Goal: Task Accomplishment & Management: Manage account settings

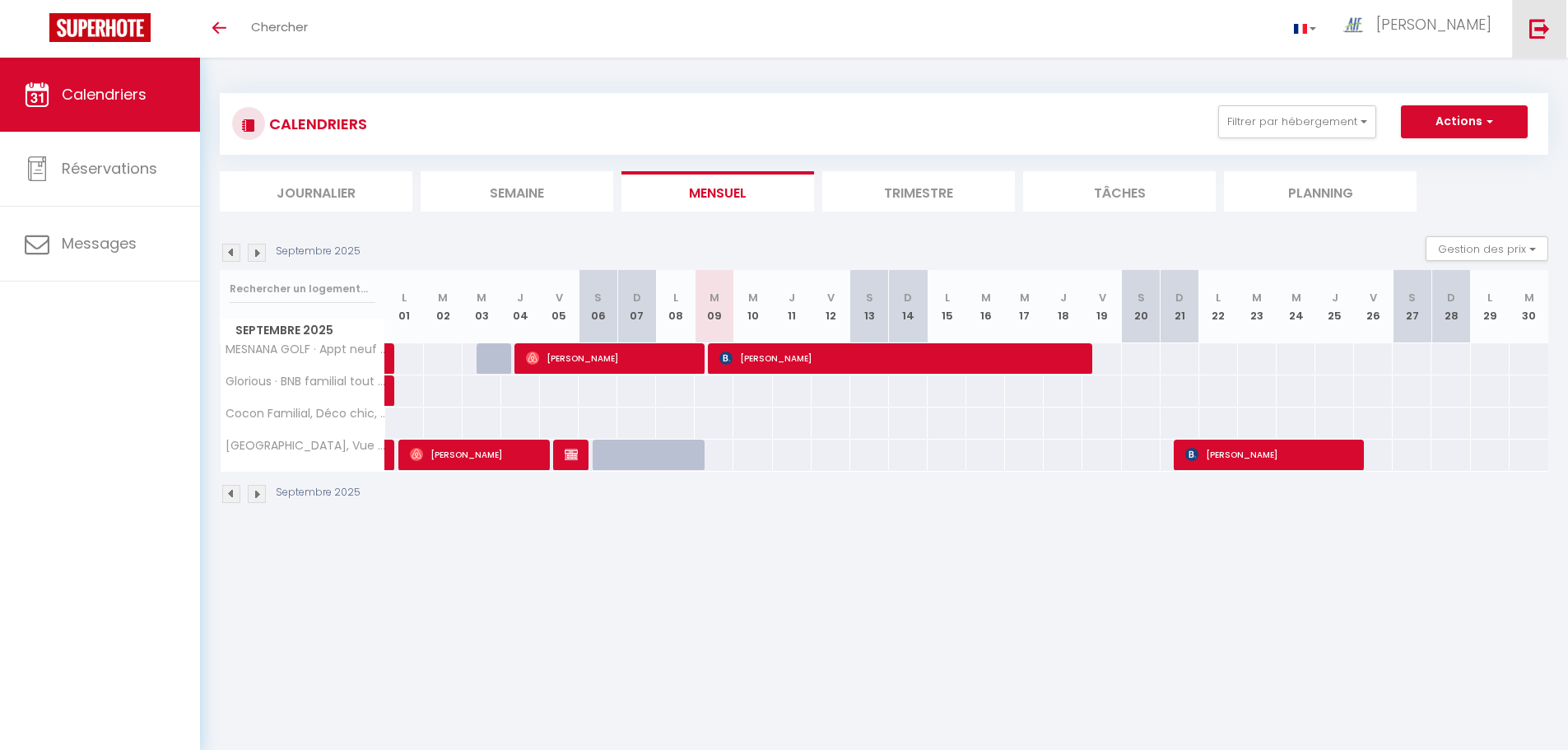
click at [1544, 31] on img at bounding box center [1540, 28] width 21 height 21
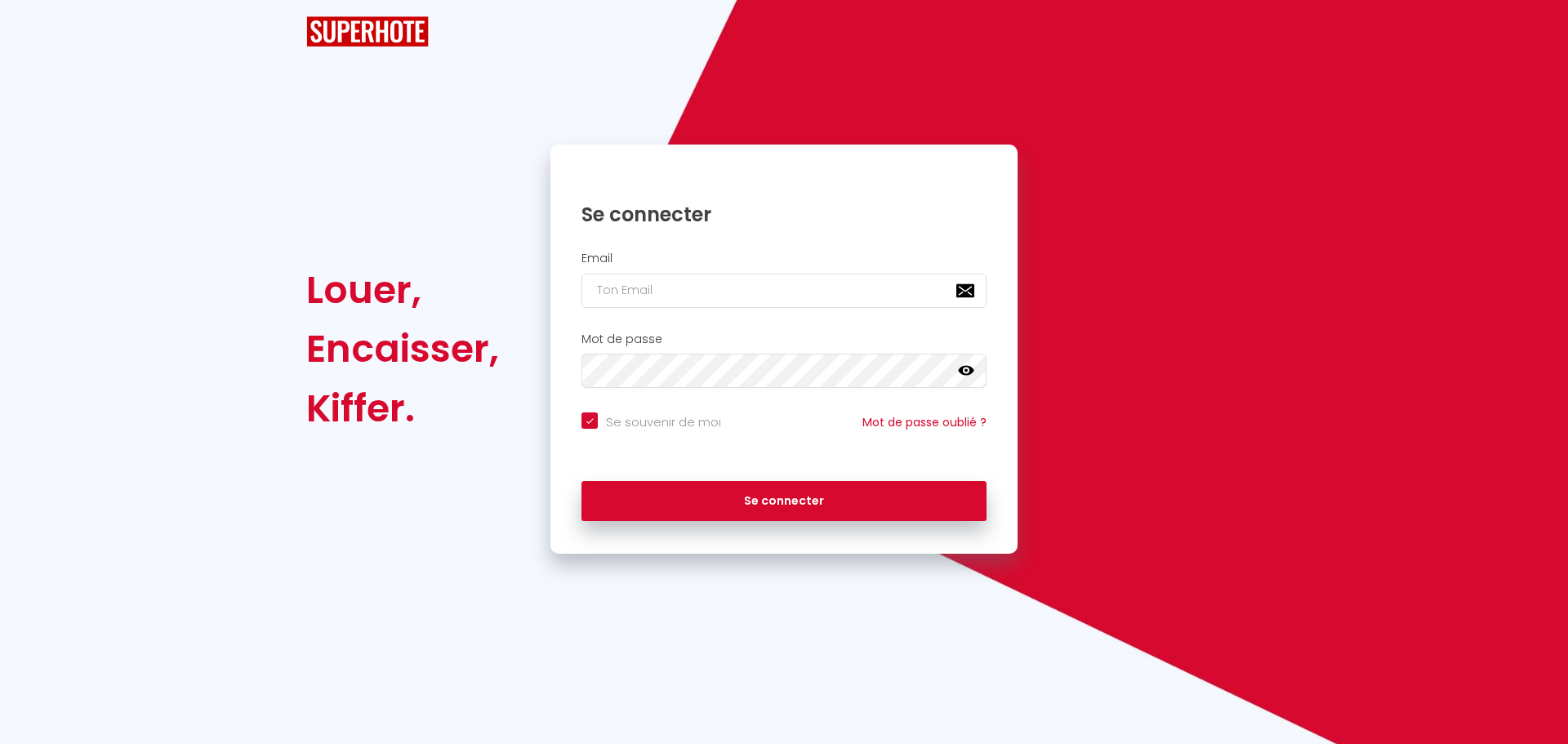
checkbox input "true"
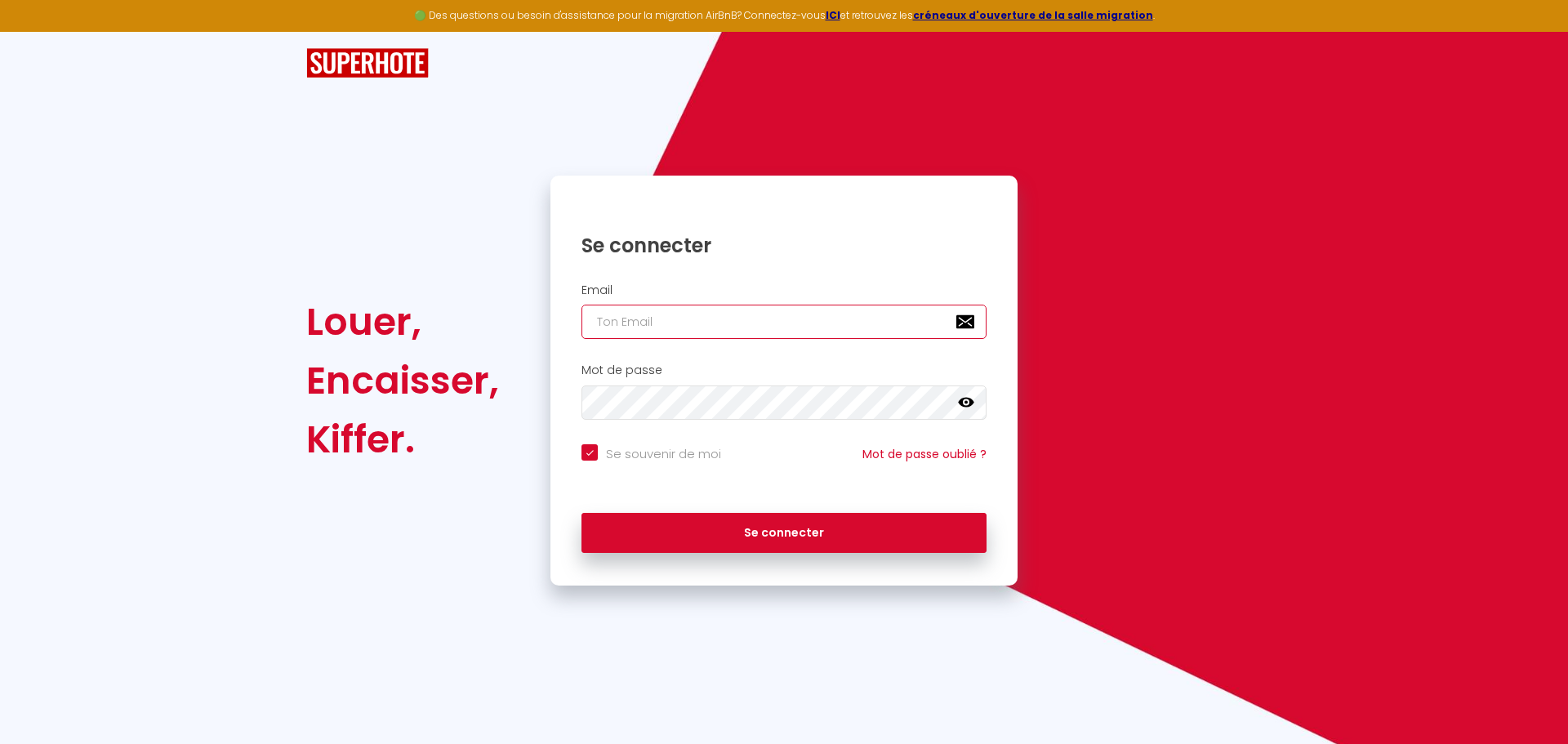
type input "[EMAIL_ADDRESS][DOMAIN_NAME]"
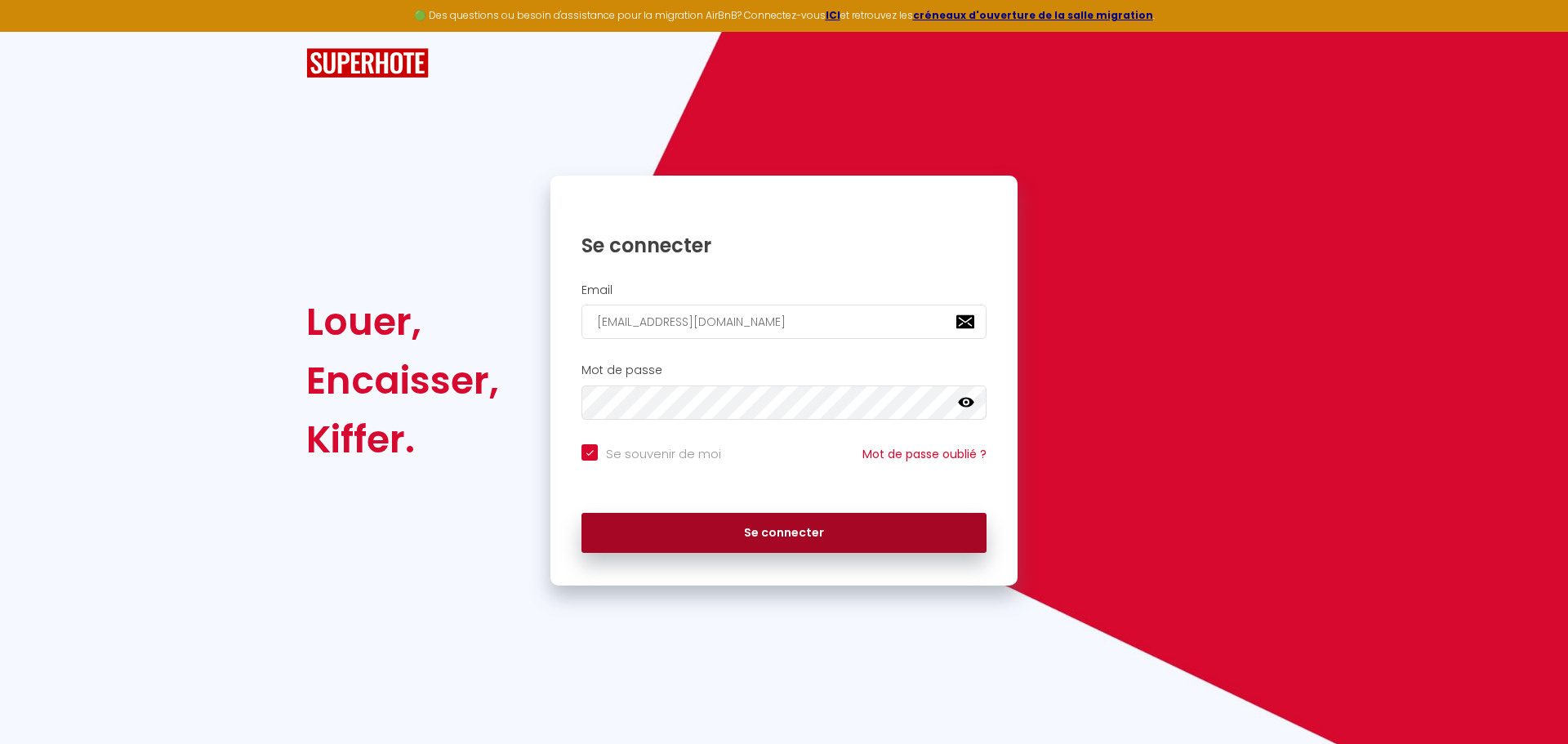
click at [771, 528] on button "Se connecter" at bounding box center [784, 534] width 405 height 41
checkbox input "true"
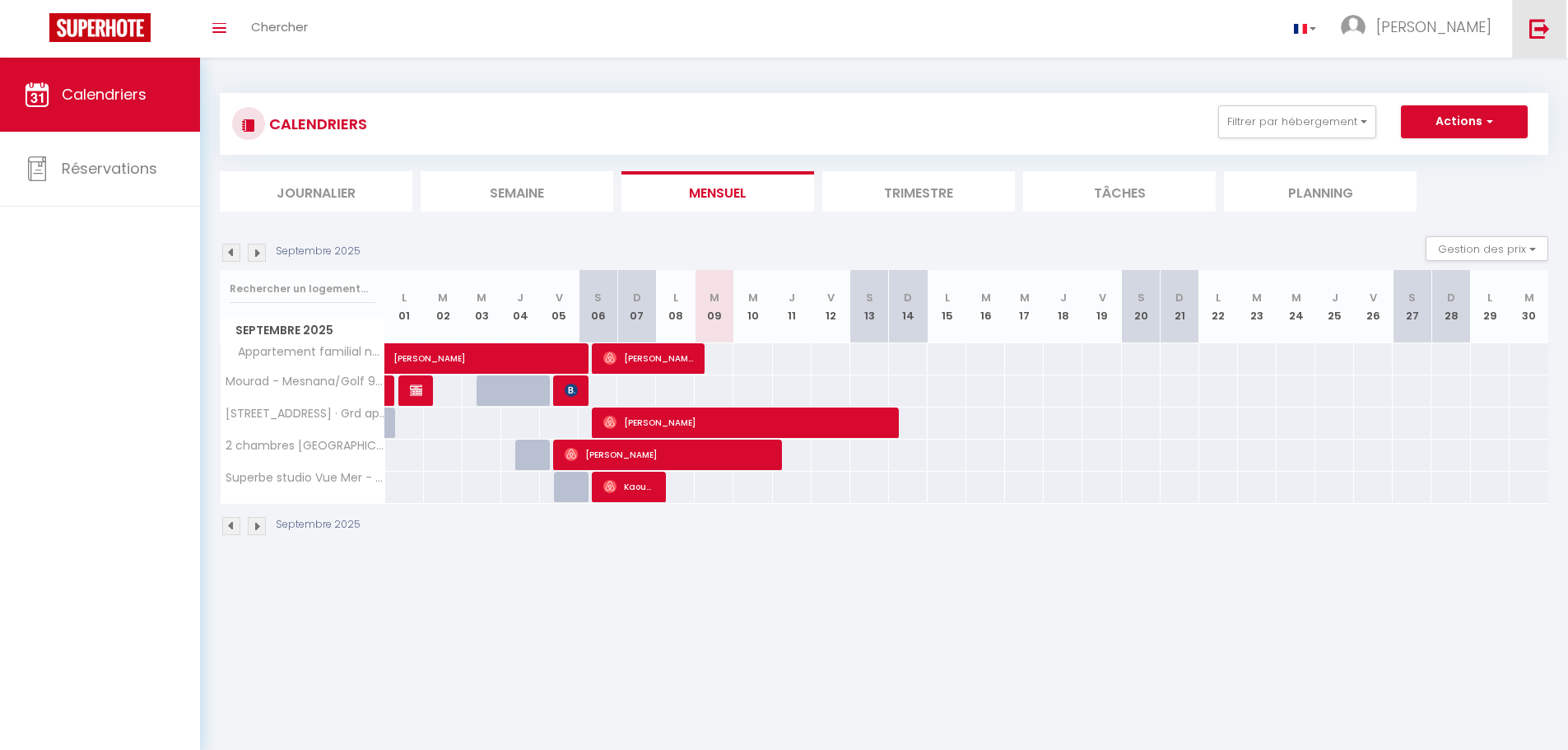
click at [1529, 29] on img at bounding box center [1540, 28] width 21 height 21
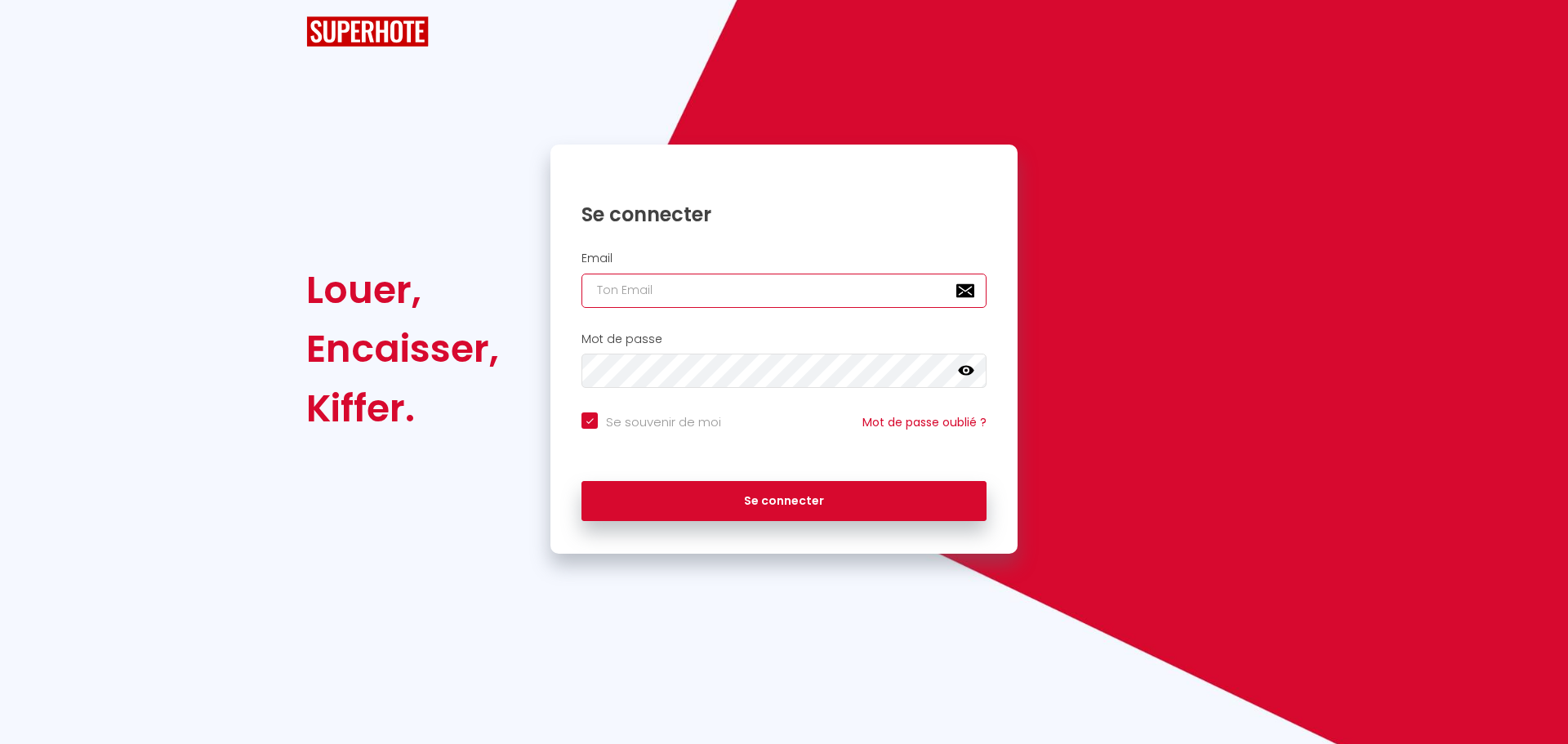
type input "[EMAIL_ADDRESS][DOMAIN_NAME]"
checkbox input "true"
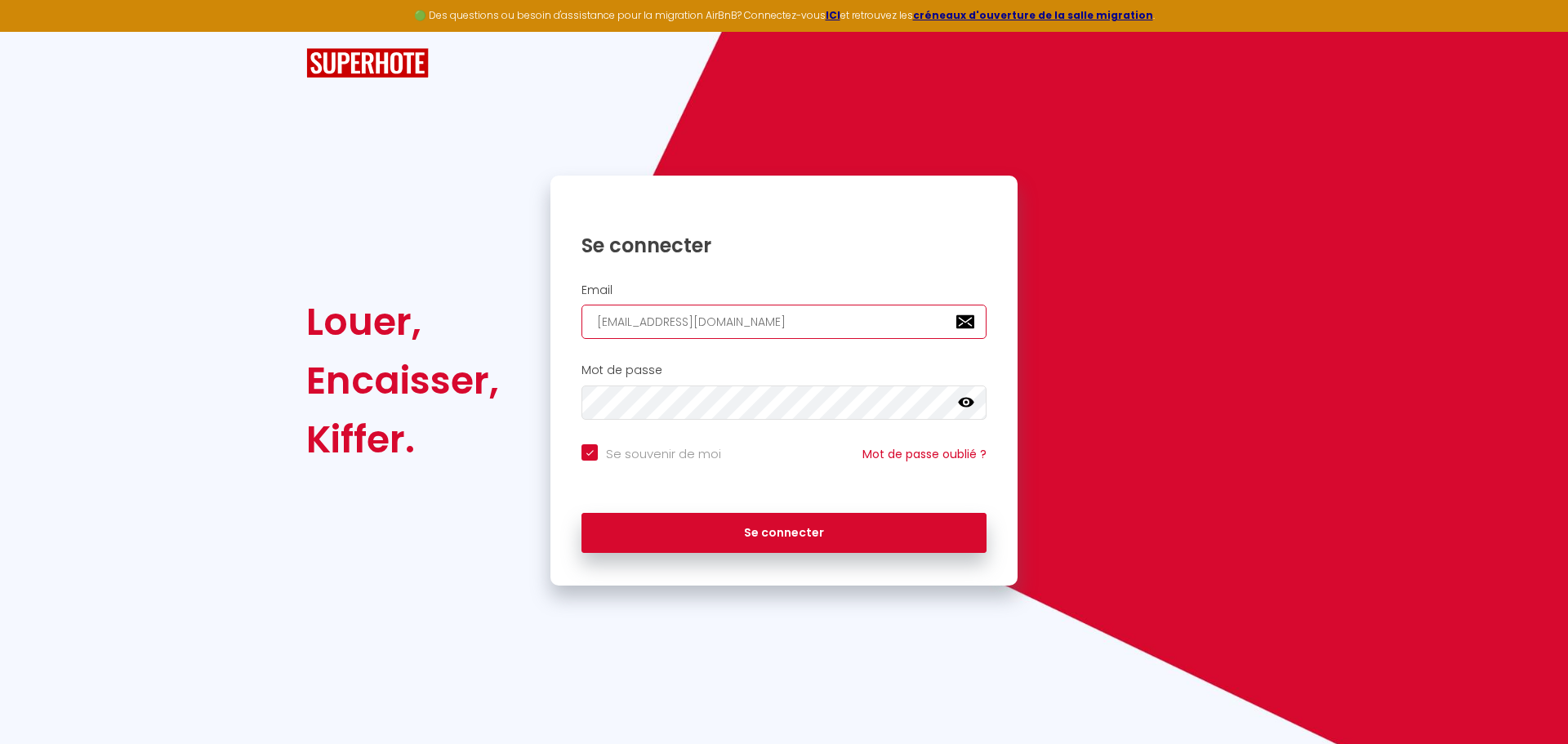
click at [769, 328] on input "[EMAIL_ADDRESS][DOMAIN_NAME]" at bounding box center [784, 322] width 405 height 34
type input "[EMAIL_ADDRESS][DOMAIN_NAME]"
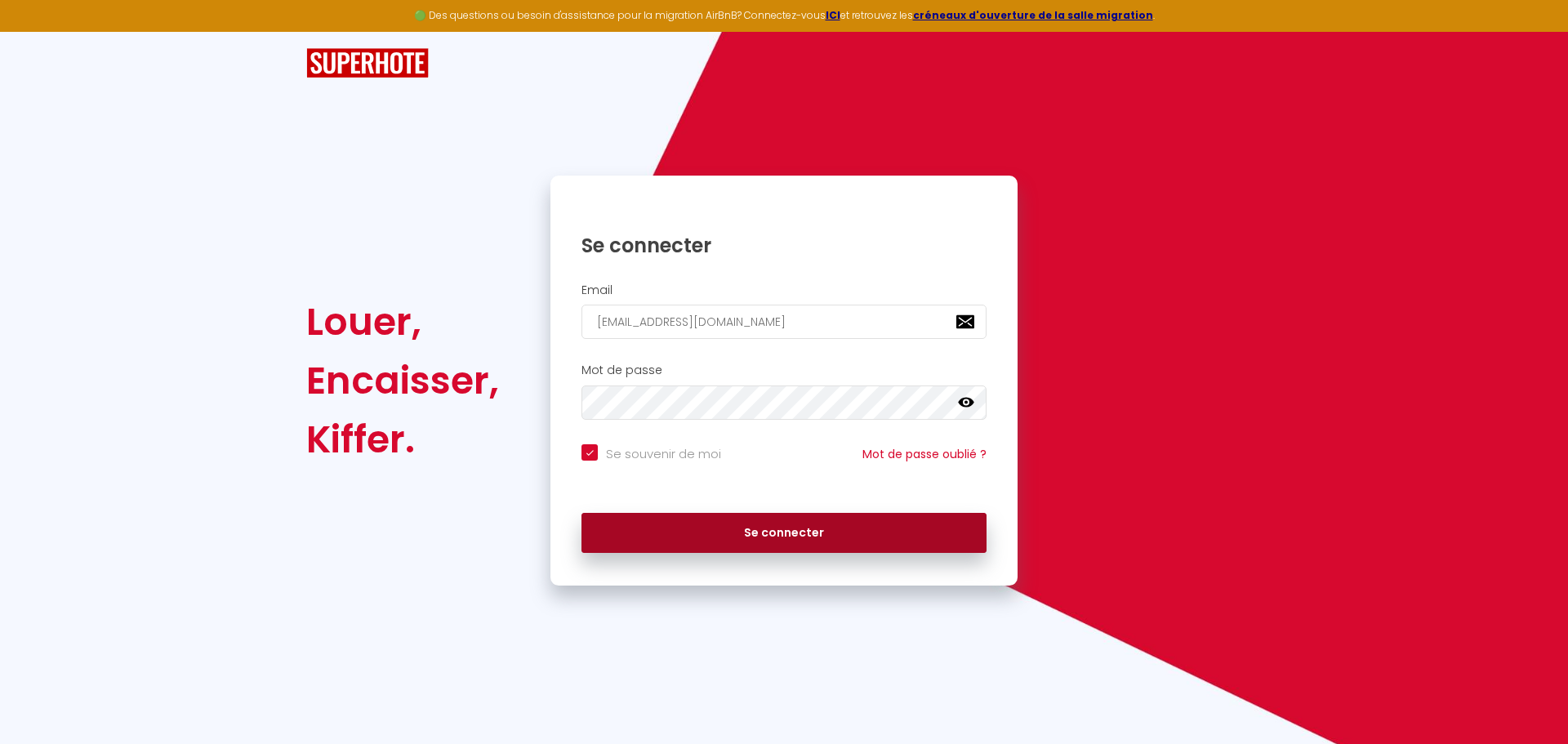
click at [731, 540] on button "Se connecter" at bounding box center [784, 534] width 405 height 41
checkbox input "true"
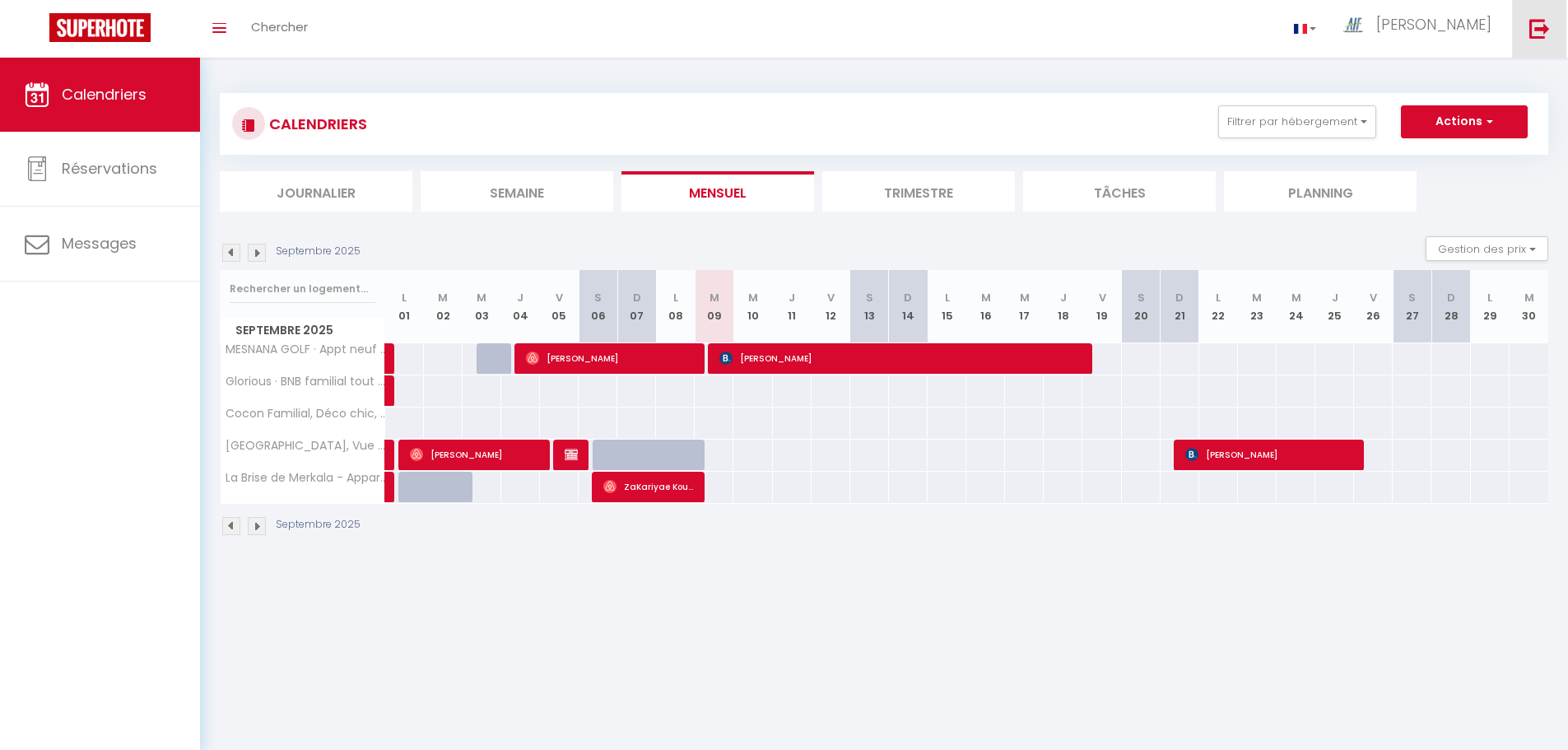
click at [1549, 21] on img at bounding box center [1540, 28] width 21 height 21
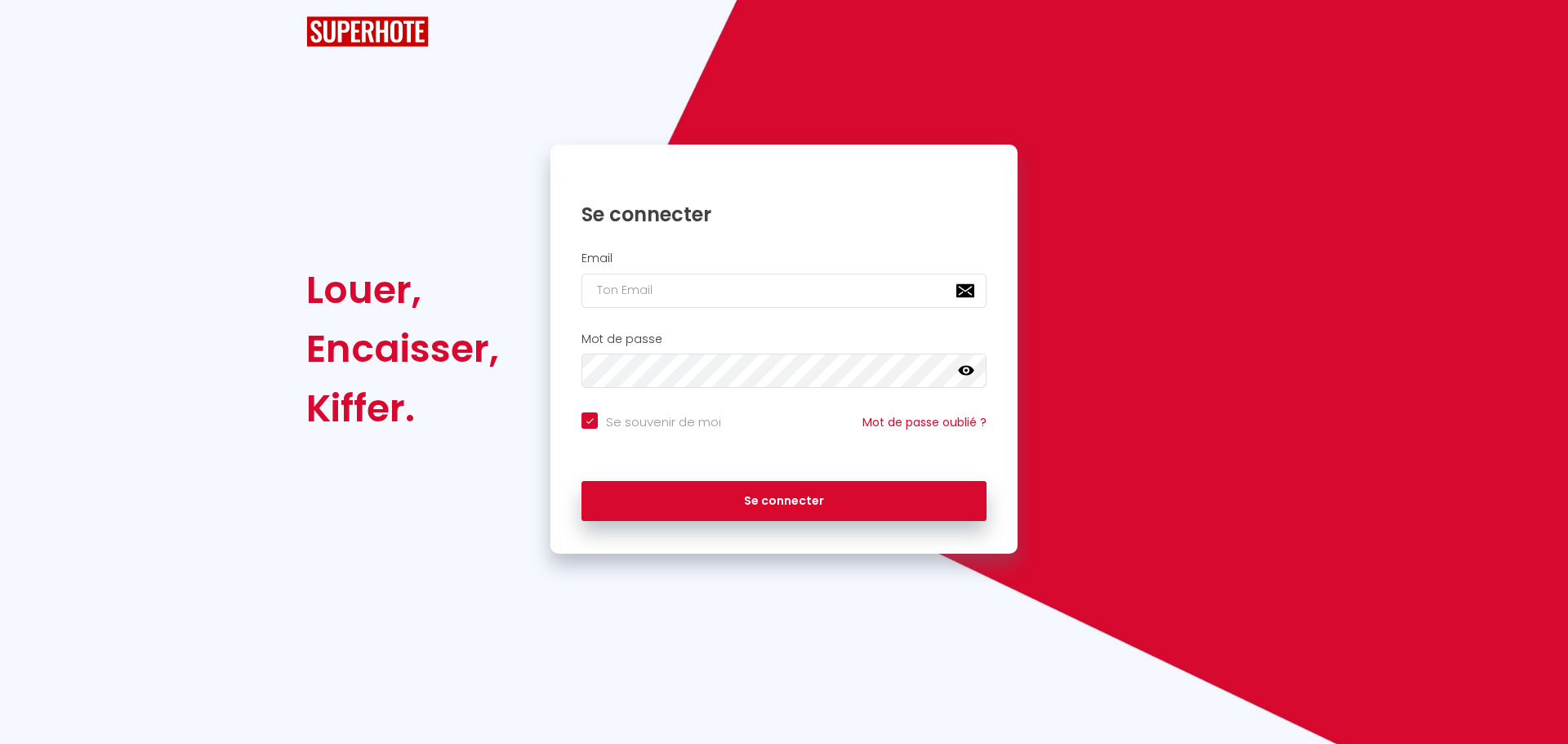
checkbox input "true"
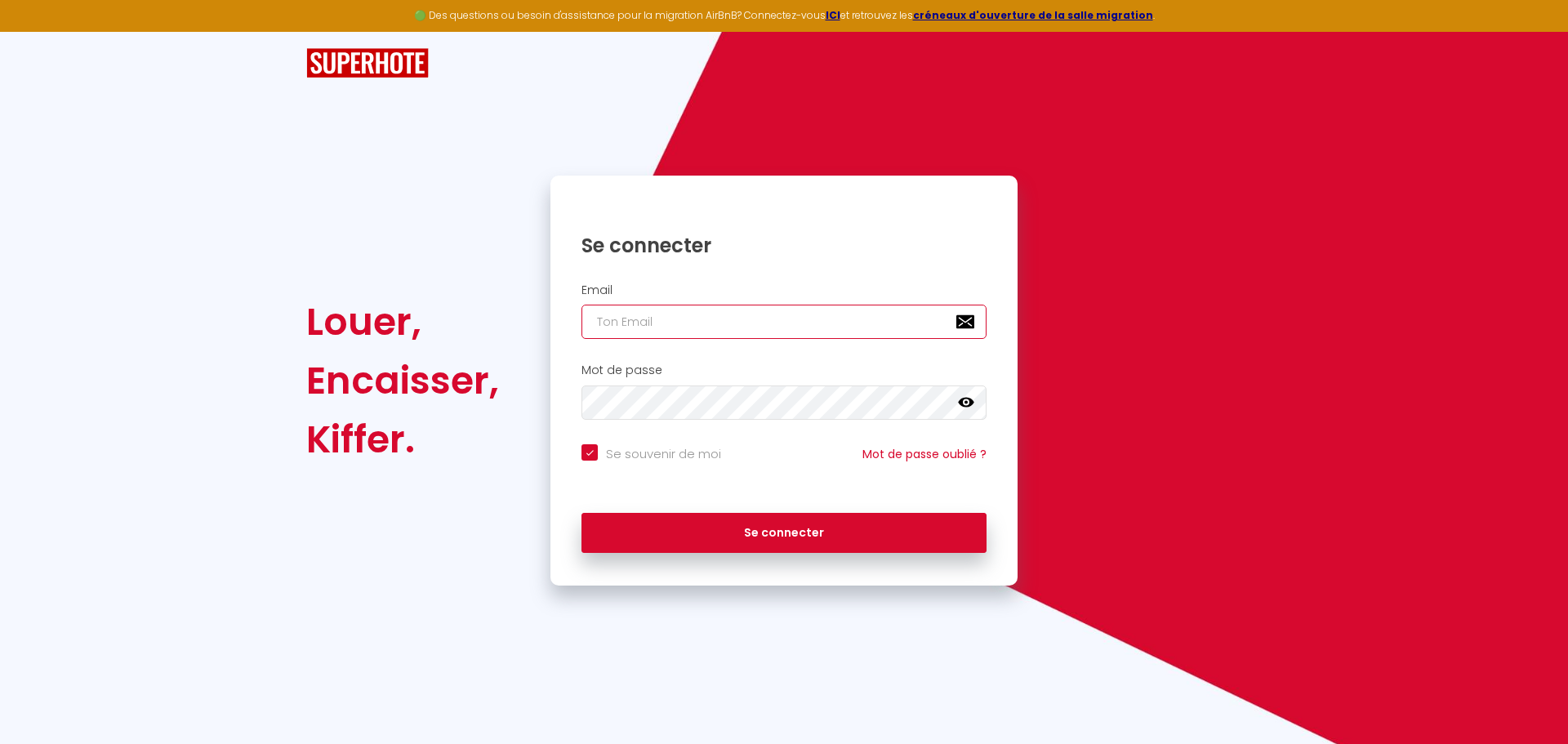
type input "[EMAIL_ADDRESS][DOMAIN_NAME]"
checkbox input "true"
click at [846, 336] on input "[EMAIL_ADDRESS][DOMAIN_NAME]" at bounding box center [784, 322] width 405 height 34
type input "[EMAIL_ADDRESS][DOMAIN_NAME]"
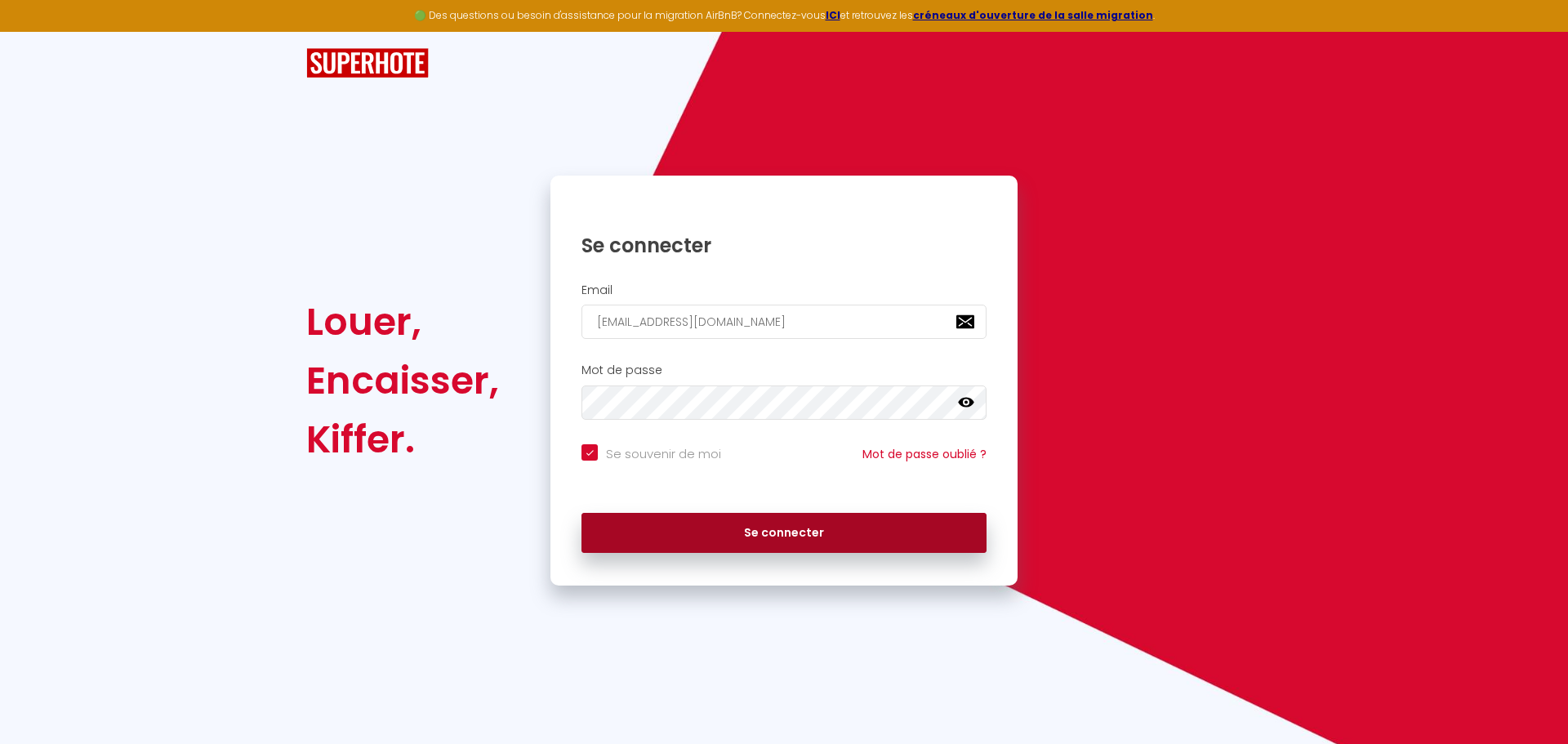
click at [772, 546] on button "Se connecter" at bounding box center [784, 534] width 405 height 41
checkbox input "true"
